Goal: Communication & Community: Answer question/provide support

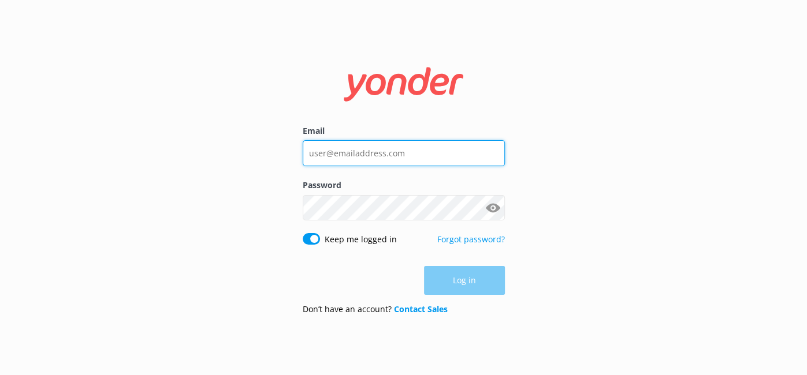
type input "sandraniedojadlo@gmail.com"
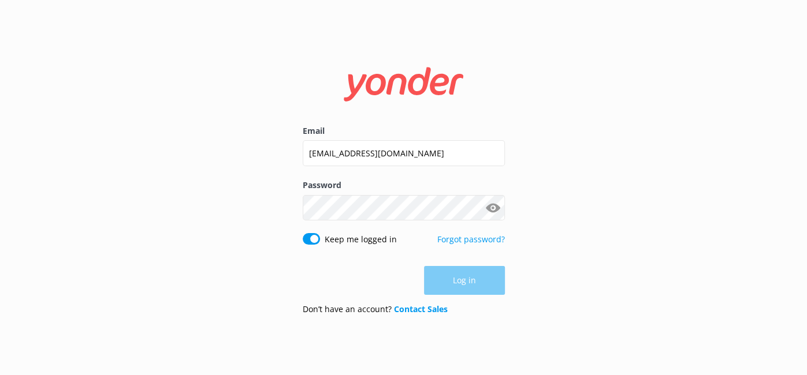
click at [477, 280] on div "Log in" at bounding box center [404, 280] width 202 height 29
click at [466, 283] on button "Log in" at bounding box center [464, 281] width 81 height 29
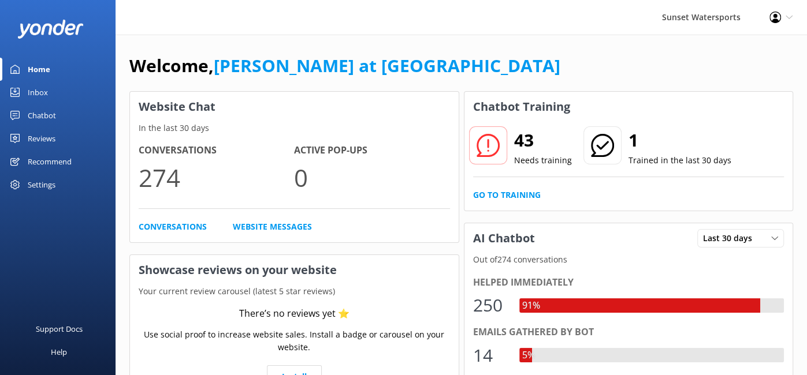
click at [44, 94] on div "Inbox" at bounding box center [38, 92] width 20 height 23
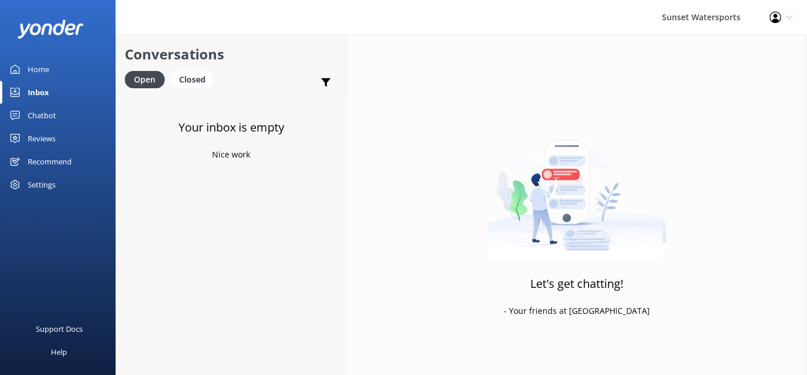
click at [53, 88] on link "Inbox" at bounding box center [58, 92] width 116 height 23
click at [181, 88] on div "Closed" at bounding box center [192, 79] width 44 height 17
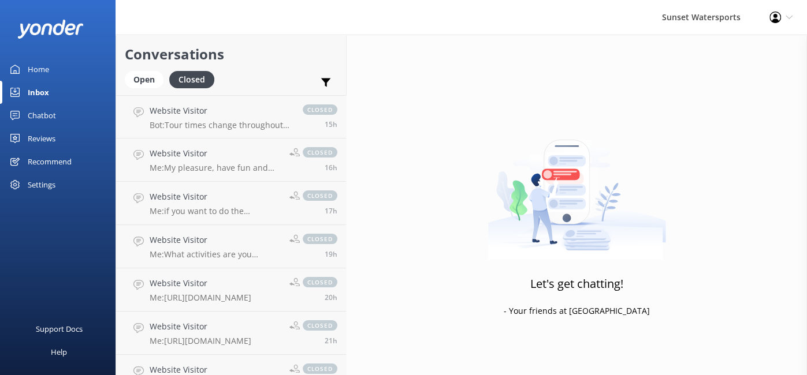
click at [31, 92] on div "Inbox" at bounding box center [38, 92] width 21 height 23
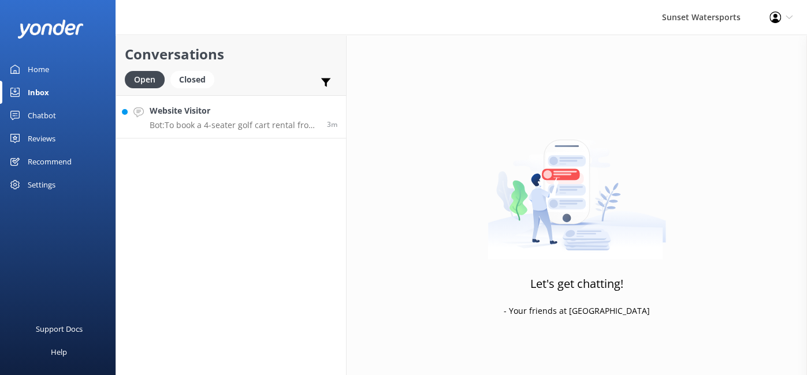
click at [255, 119] on div "Website Visitor Bot: To book a 4-seater golf cart rental from [DATE] to the [DA…" at bounding box center [234, 117] width 169 height 25
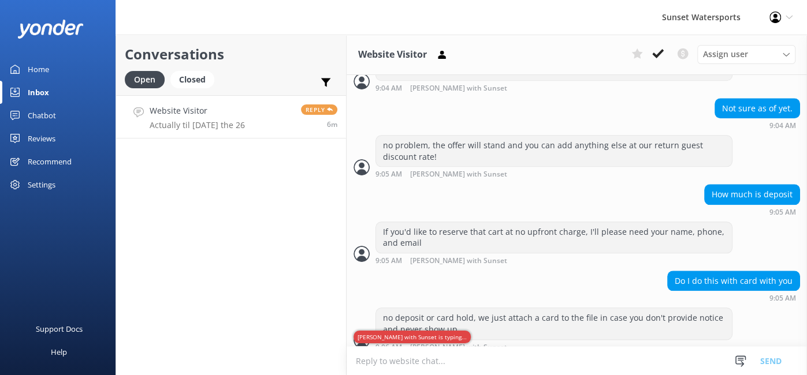
scroll to position [858, 0]
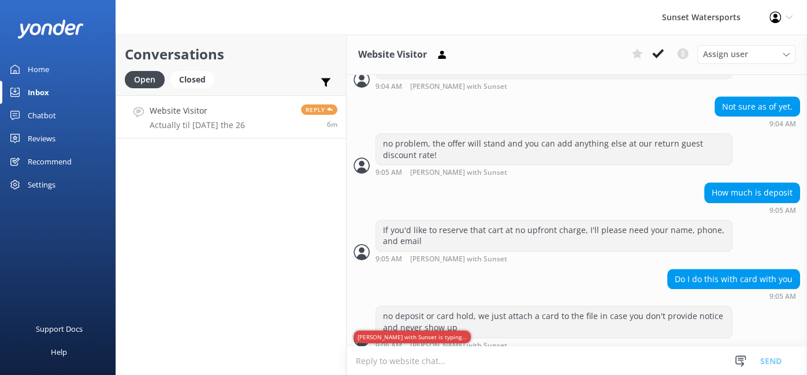
click at [567, 63] on div "Website Visitor Assign user [PERSON_NAME] at [GEOGRAPHIC_DATA][PERSON_NAME] wit…" at bounding box center [577, 55] width 460 height 40
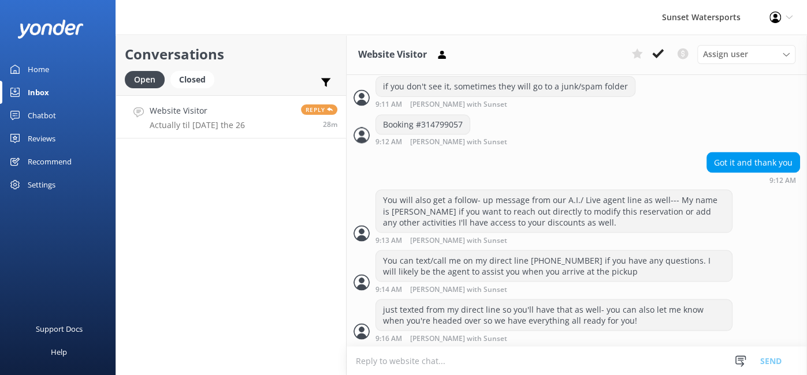
scroll to position [1407, 0]
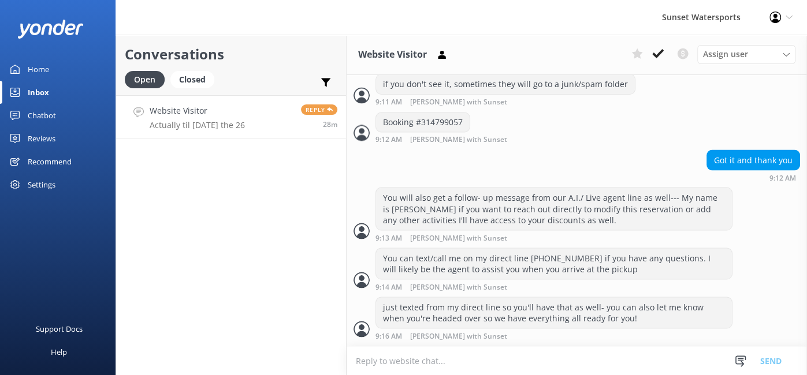
click at [189, 126] on p "Actually til [DATE] the 26" at bounding box center [197, 125] width 95 height 10
click at [198, 78] on div "Closed" at bounding box center [192, 79] width 44 height 17
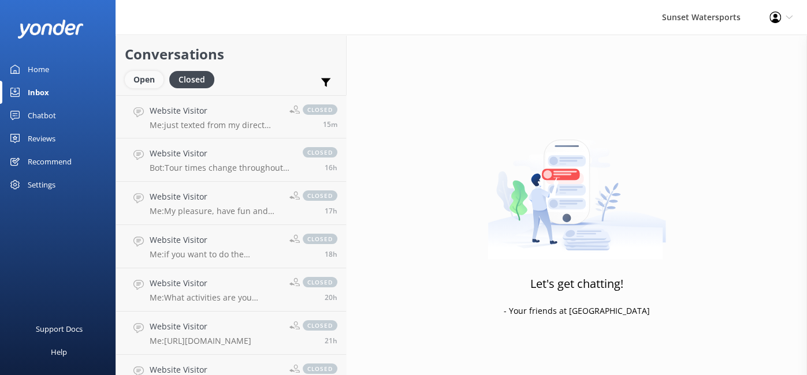
click at [145, 85] on div "Open" at bounding box center [144, 79] width 39 height 17
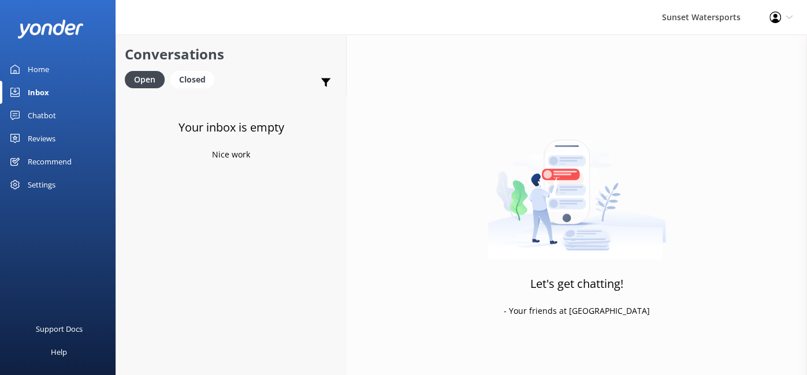
click at [489, 116] on img at bounding box center [576, 188] width 178 height 144
click at [53, 183] on div "Settings" at bounding box center [42, 184] width 28 height 23
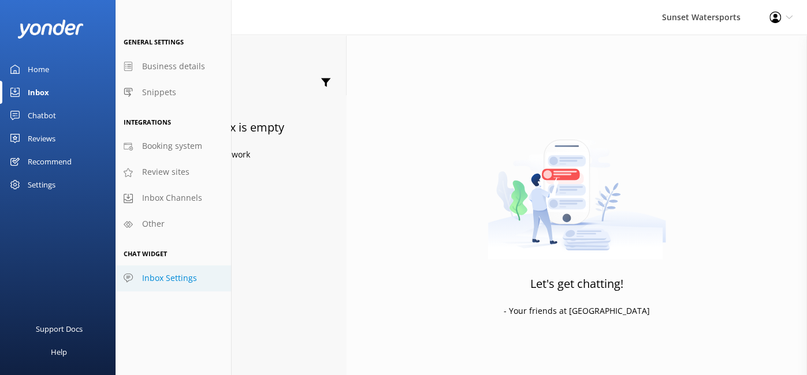
click at [168, 278] on span "Inbox Settings" at bounding box center [169, 278] width 55 height 13
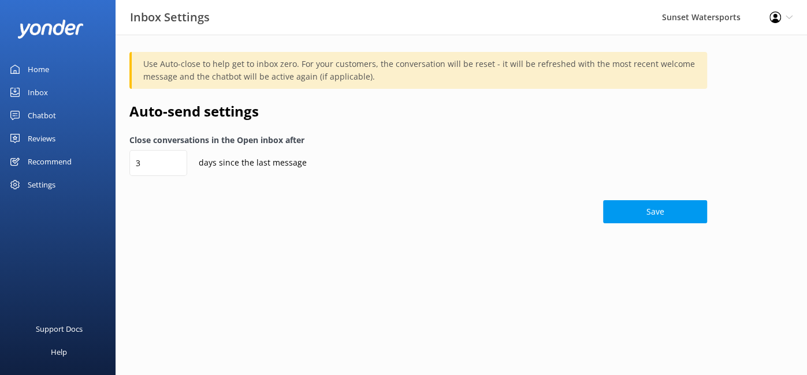
click at [39, 90] on div "Inbox" at bounding box center [38, 92] width 20 height 23
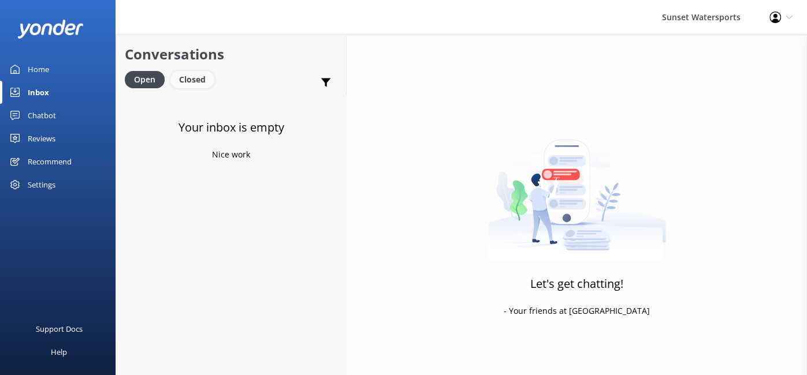
click at [189, 80] on div "Closed" at bounding box center [192, 79] width 44 height 17
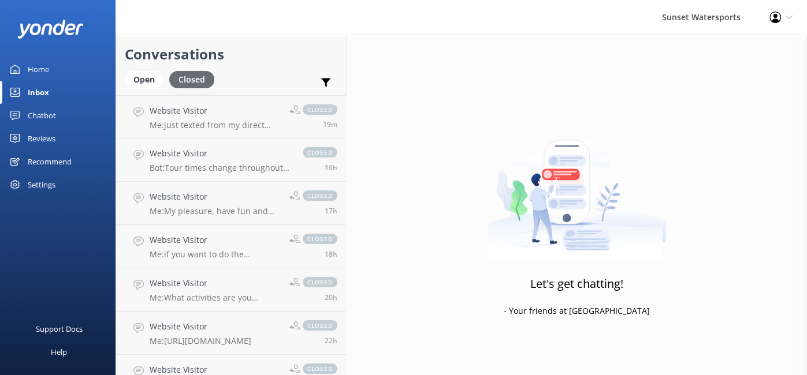
click at [189, 80] on div "Closed" at bounding box center [191, 79] width 45 height 17
click at [141, 83] on div "Open" at bounding box center [144, 79] width 39 height 17
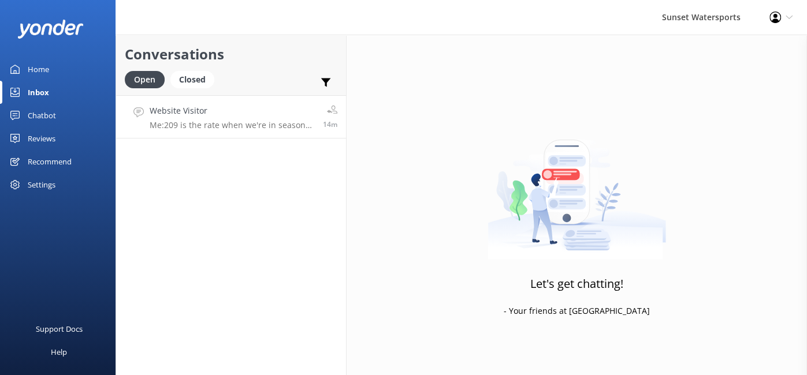
click at [255, 126] on p "Me: 209 is the rate when we're in season- you are booking at the 199 rate" at bounding box center [232, 125] width 165 height 10
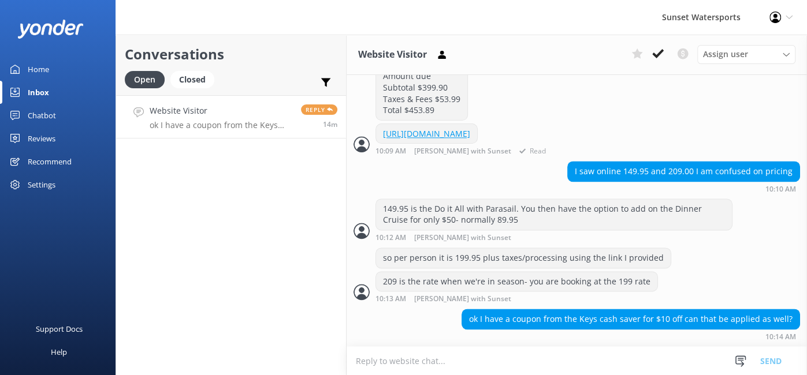
scroll to position [1048, 0]
click at [790, 221] on div "149.95 is the Do it All with Parasail. You then have the option to add on the D…" at bounding box center [577, 220] width 460 height 43
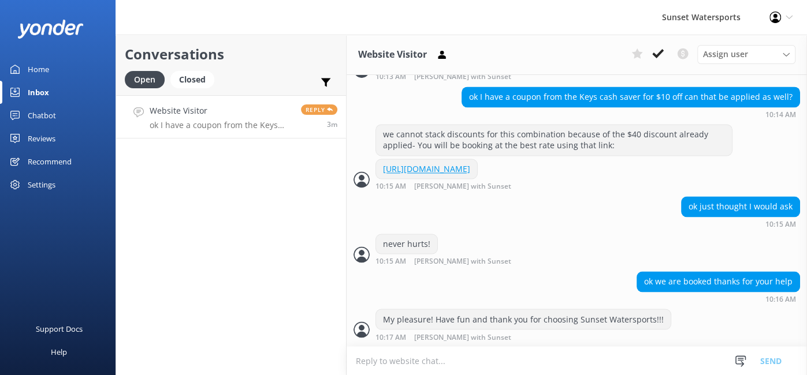
scroll to position [1302, 0]
click at [194, 78] on div "Closed" at bounding box center [192, 79] width 44 height 17
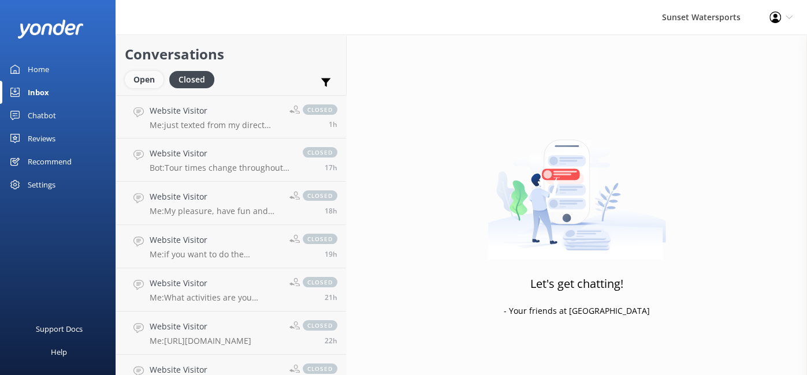
click at [138, 84] on div "Open" at bounding box center [144, 79] width 39 height 17
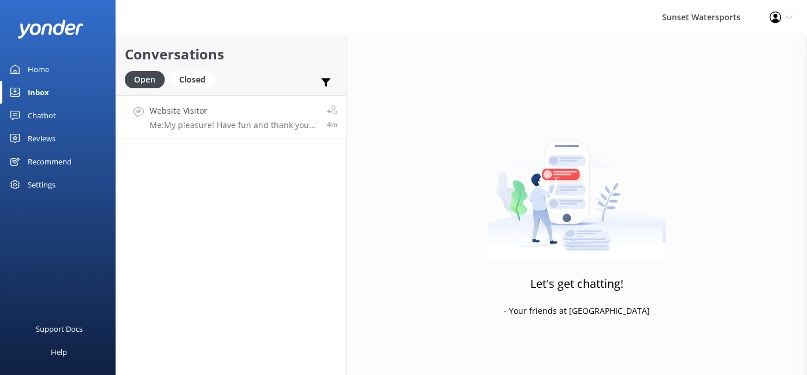
click at [245, 115] on h4 "Website Visitor" at bounding box center [234, 111] width 169 height 13
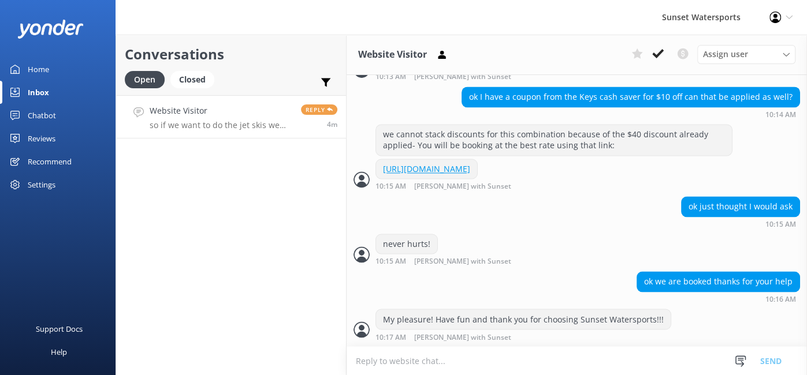
scroll to position [1339, 0]
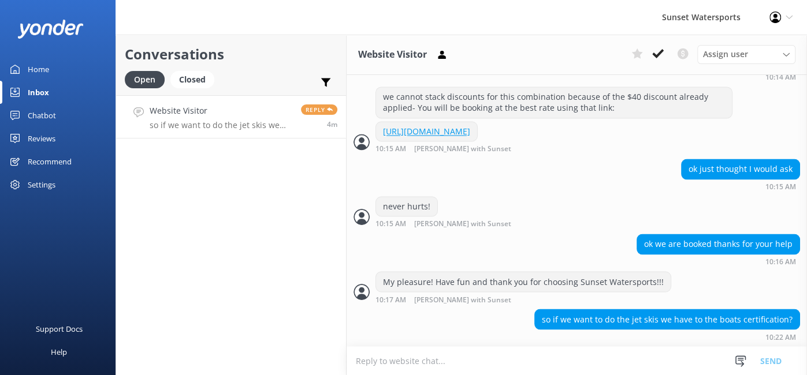
click at [192, 126] on p "so if we want to do the jet skis we have to the boats certification?" at bounding box center [221, 125] width 143 height 10
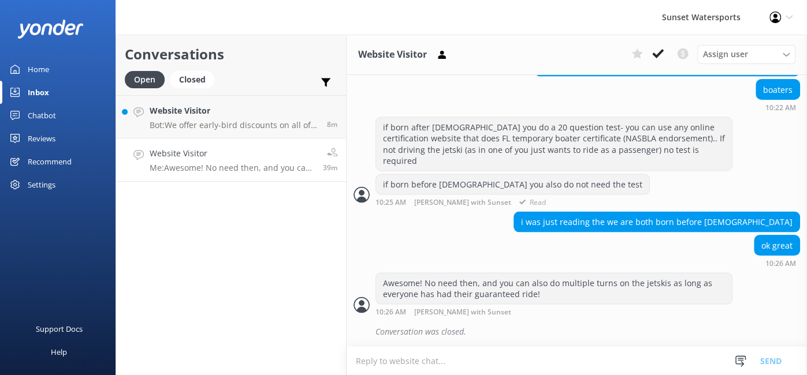
scroll to position [1580, 0]
click at [205, 129] on p "Bot: We offer early-bird discounts on all of our morning trips! When you book d…" at bounding box center [234, 125] width 169 height 10
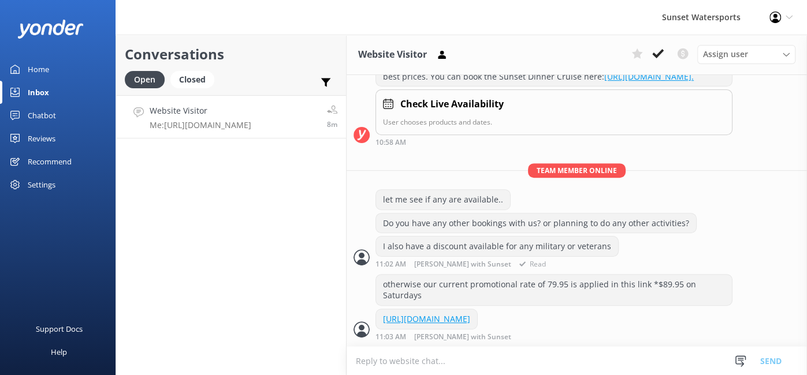
scroll to position [423, 0]
click at [195, 77] on div "Closed" at bounding box center [192, 79] width 44 height 17
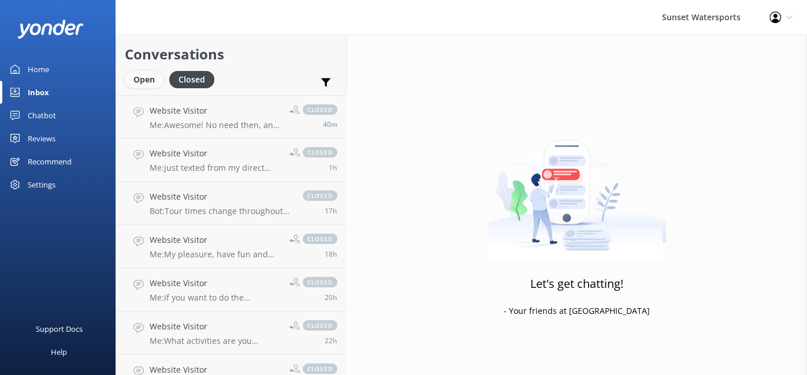
click at [146, 83] on div "Open" at bounding box center [144, 79] width 39 height 17
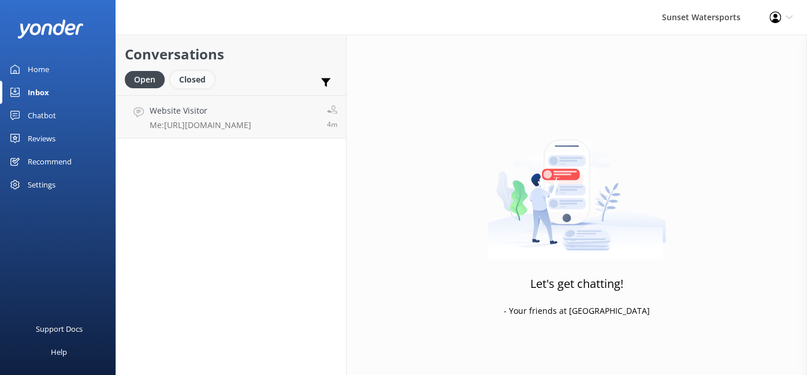
click at [193, 85] on div "Closed" at bounding box center [192, 79] width 44 height 17
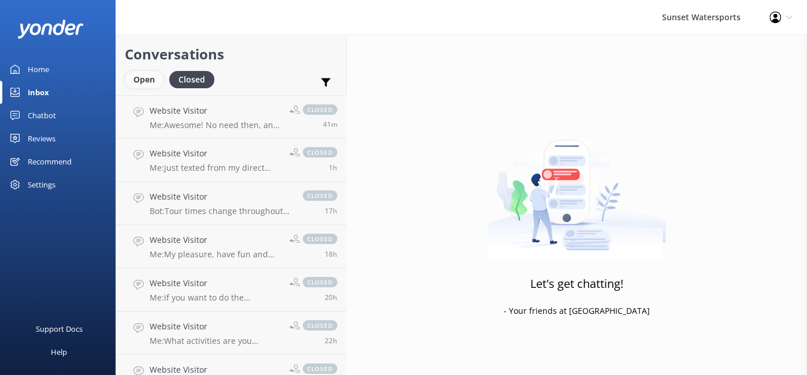
click at [146, 87] on div "Open" at bounding box center [144, 79] width 39 height 17
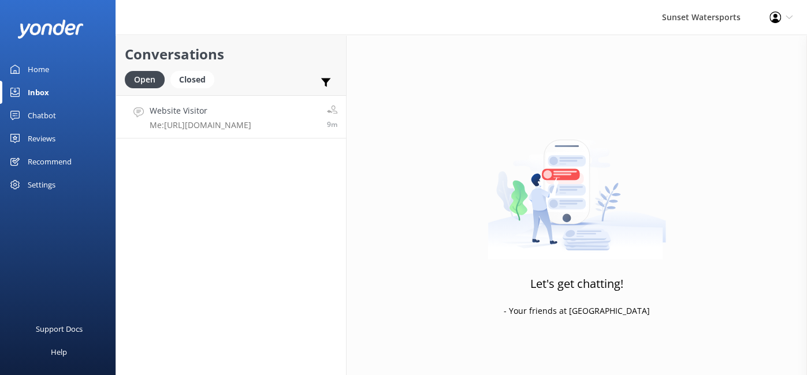
click at [180, 133] on link "Website Visitor Me: [URL][DOMAIN_NAME] 9m" at bounding box center [231, 116] width 230 height 43
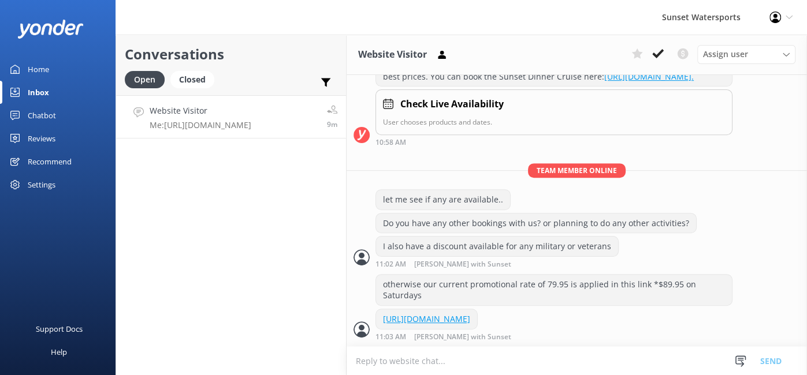
scroll to position [423, 0]
click at [195, 81] on div "Closed" at bounding box center [192, 79] width 44 height 17
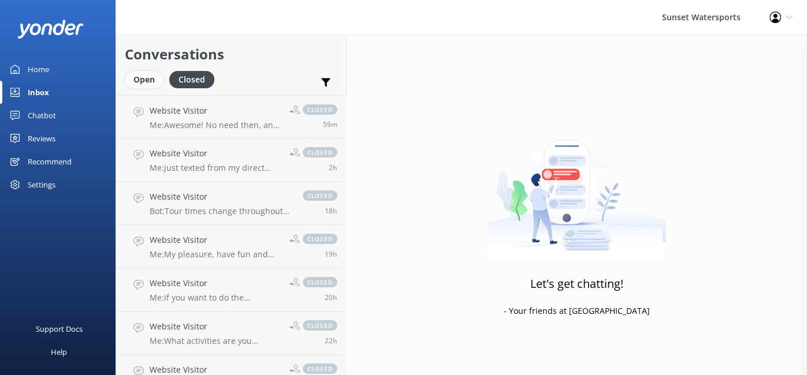
click at [142, 77] on div "Open" at bounding box center [144, 79] width 39 height 17
